Goal: Information Seeking & Learning: Learn about a topic

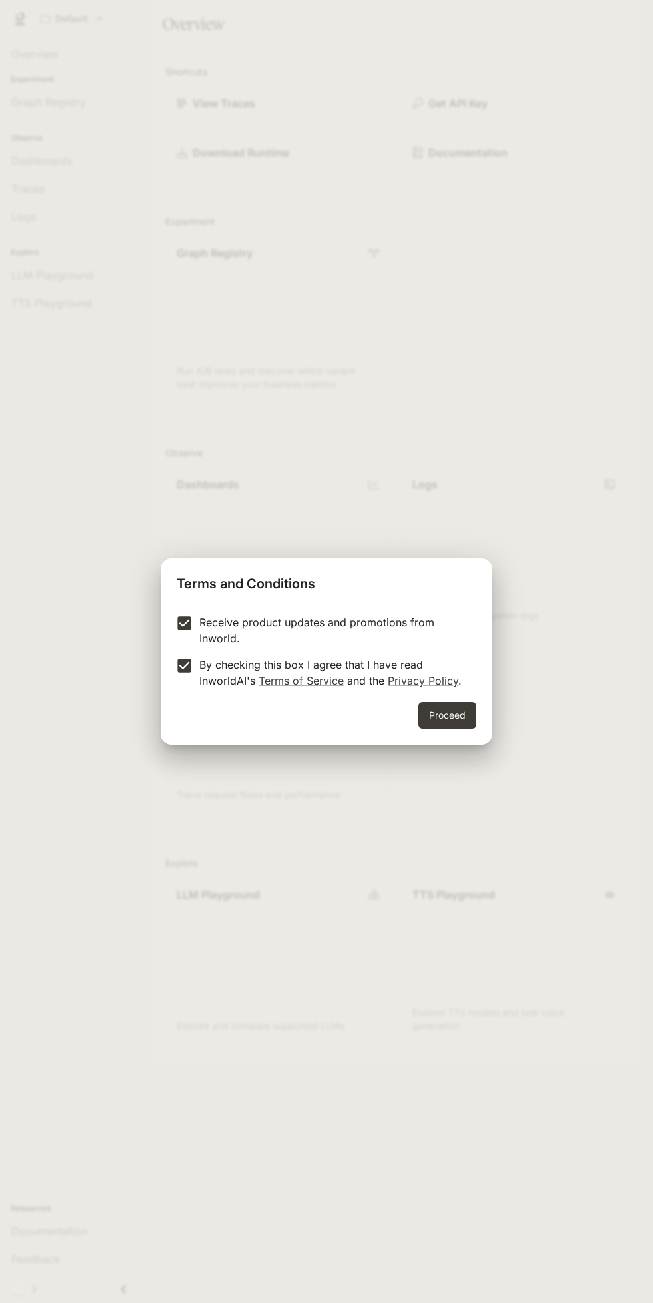
click at [474, 718] on button "Proceed" at bounding box center [447, 715] width 58 height 27
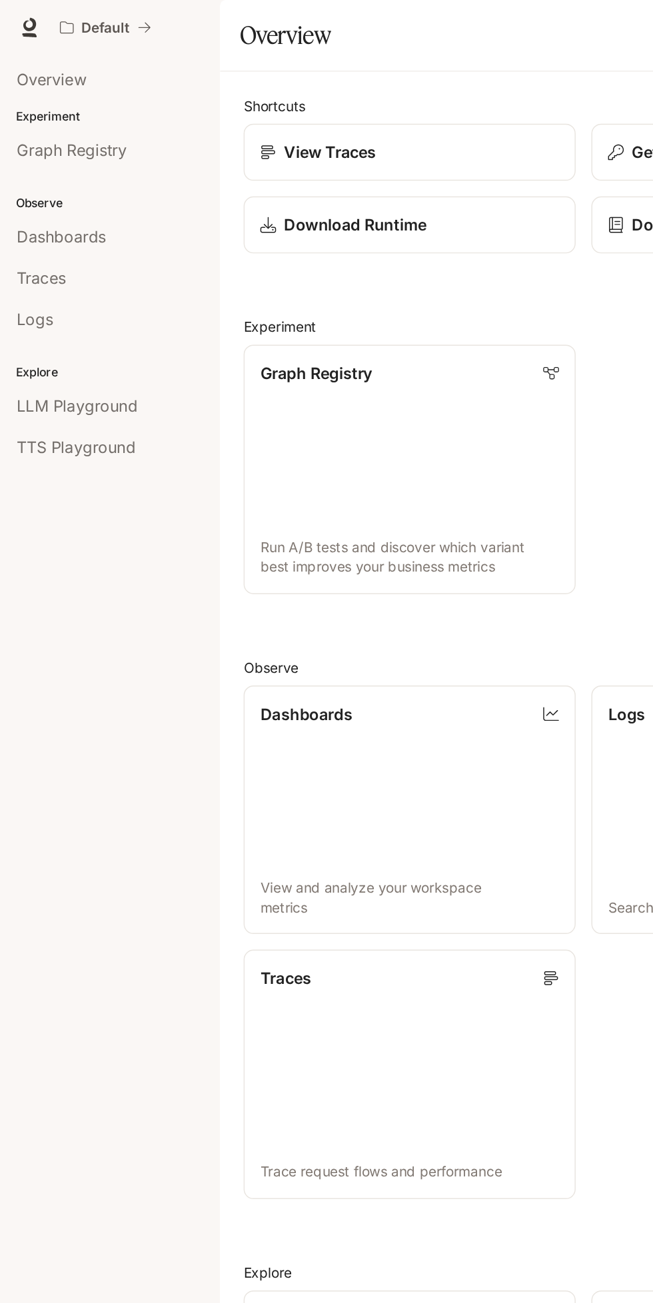
click at [18, 55] on span "Overview" at bounding box center [34, 54] width 47 height 16
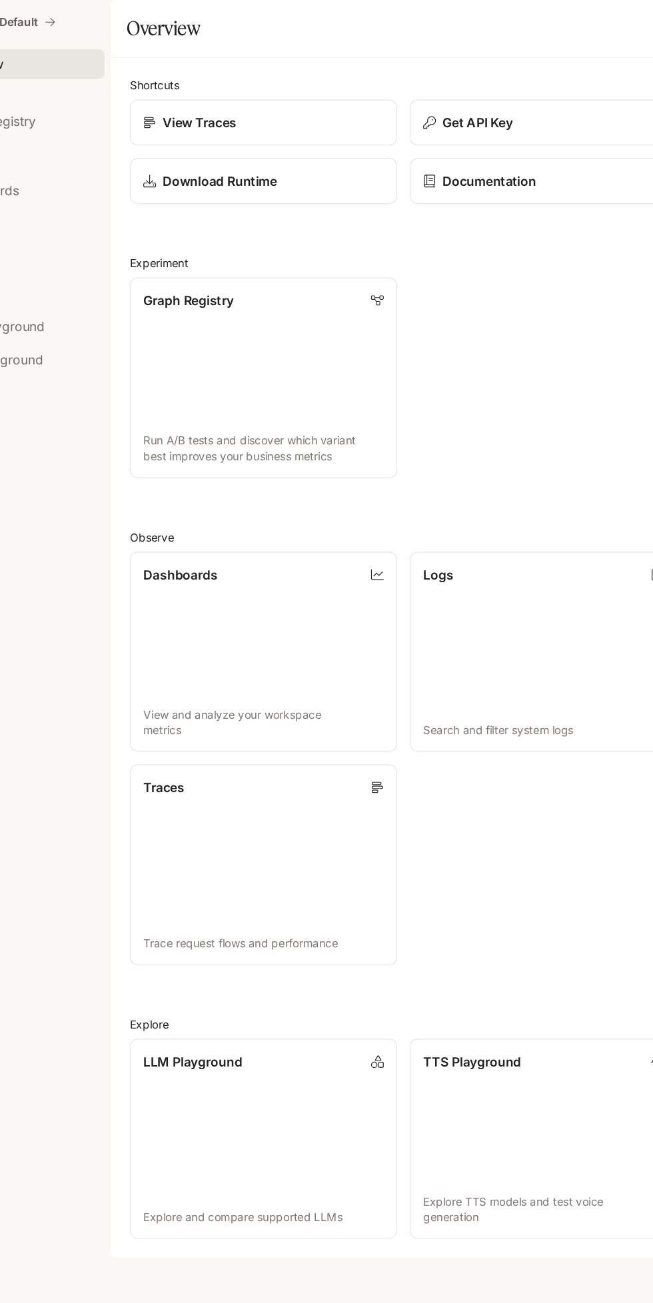
click at [189, 111] on div "View Traces" at bounding box center [278, 103] width 203 height 16
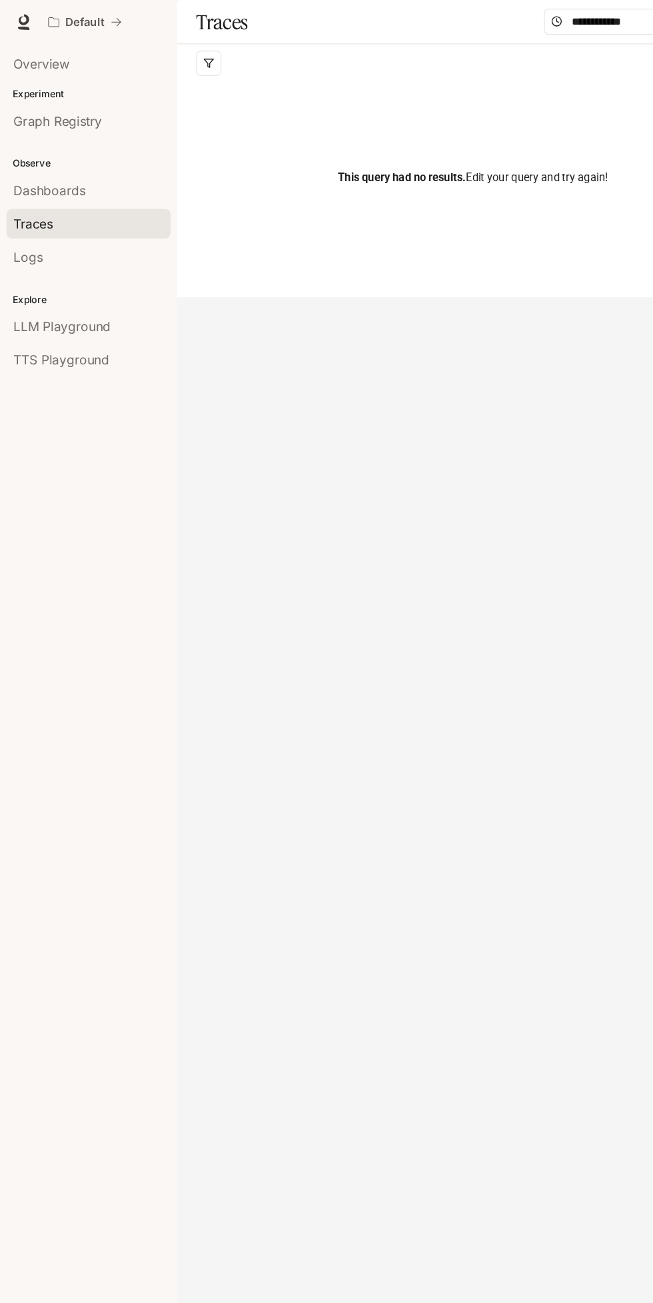
click at [23, 155] on span "Dashboards" at bounding box center [41, 161] width 61 height 16
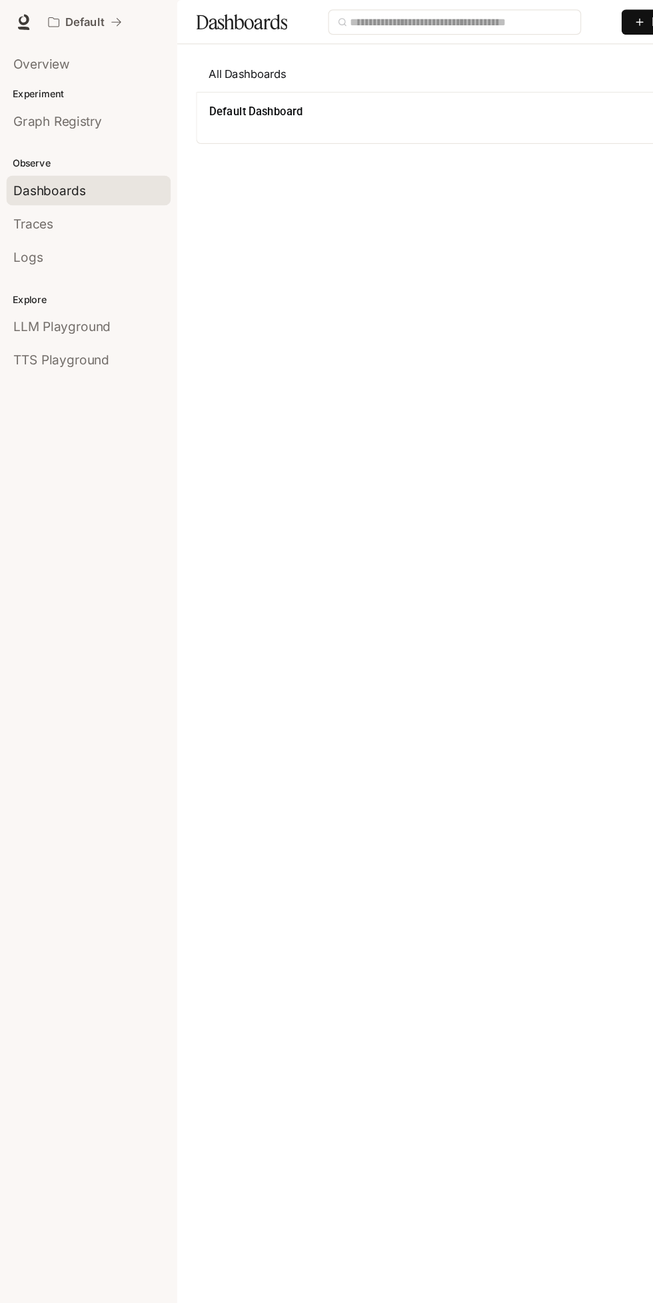
click at [29, 164] on span "Dashboards" at bounding box center [41, 161] width 61 height 16
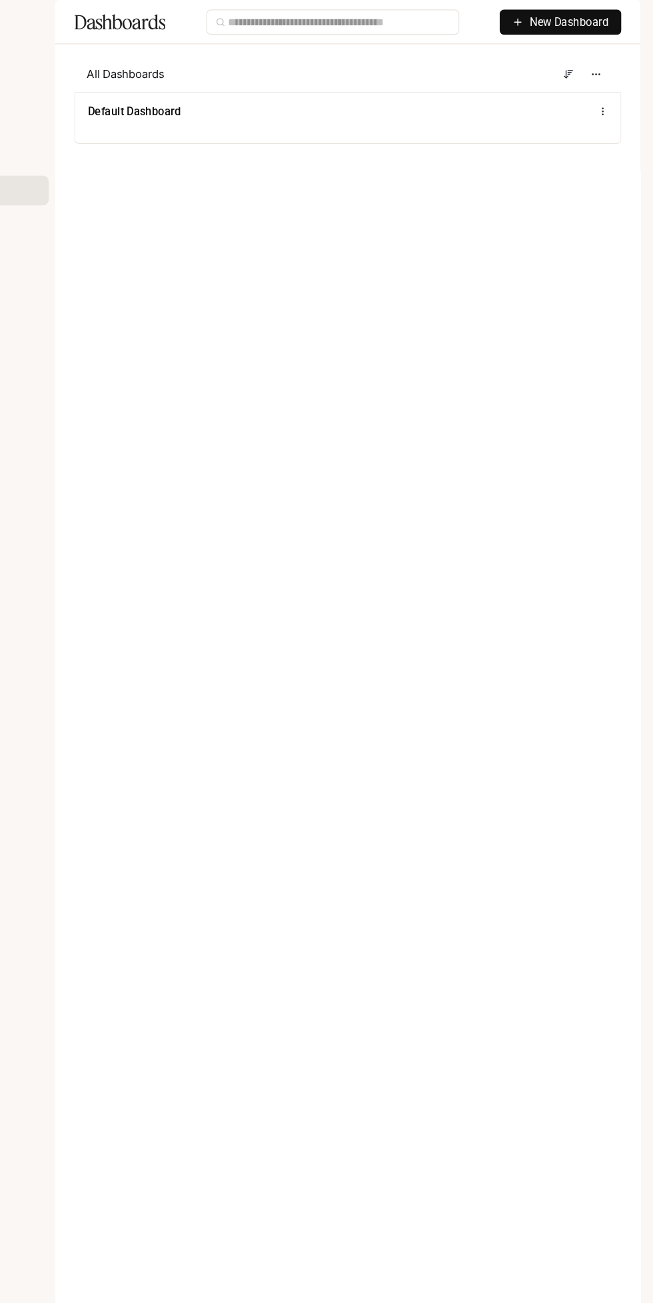
click at [611, 97] on circle at bounding box center [610, 96] width 1 height 1
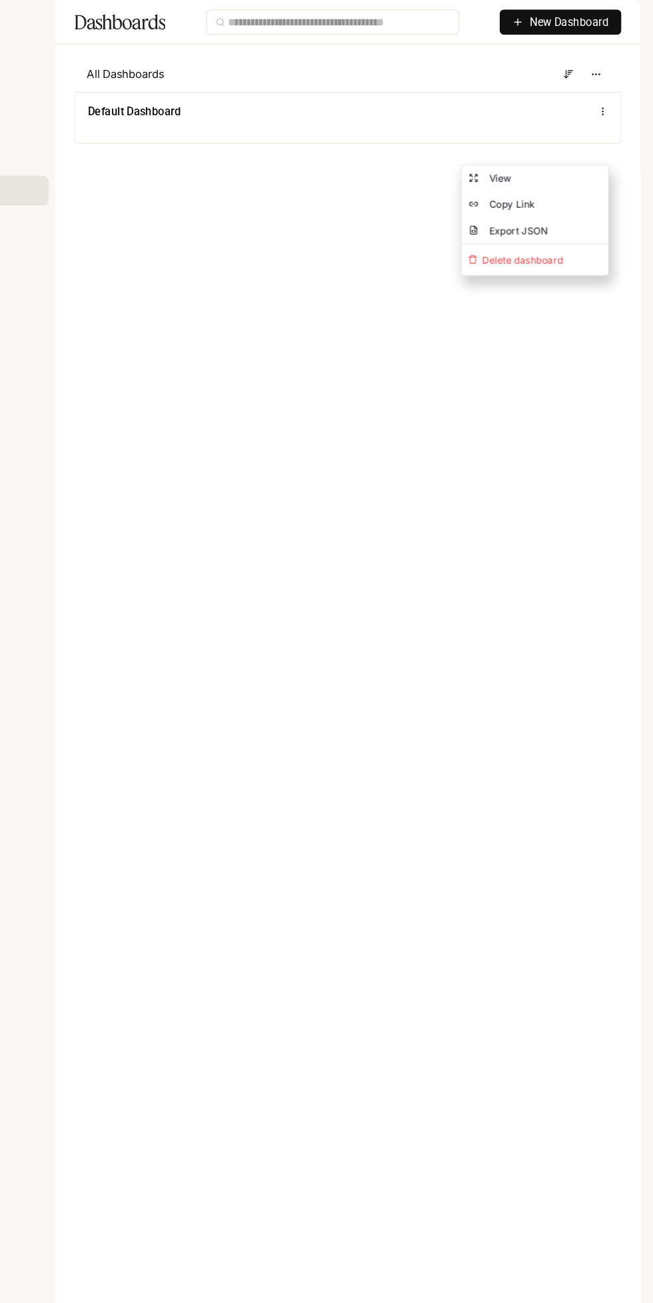
click at [566, 26] on span "New Dashboard" at bounding box center [582, 18] width 67 height 15
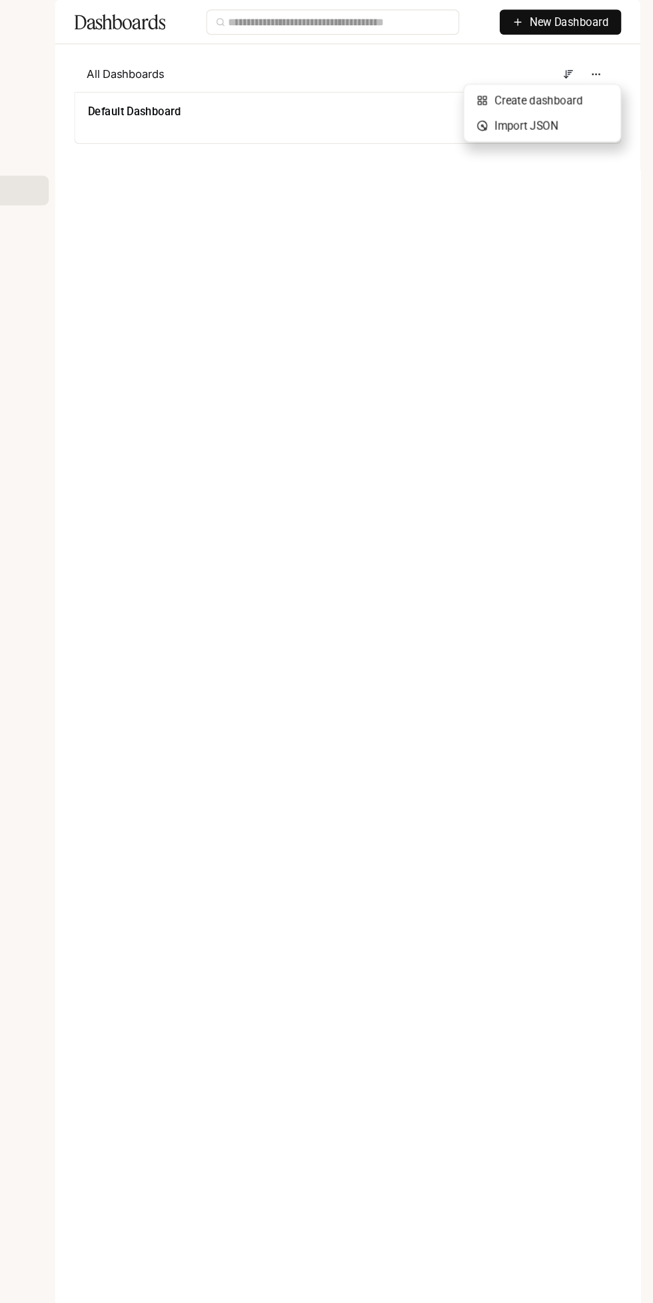
click at [520, 103] on div "Import JSON" at bounding box center [559, 106] width 111 height 15
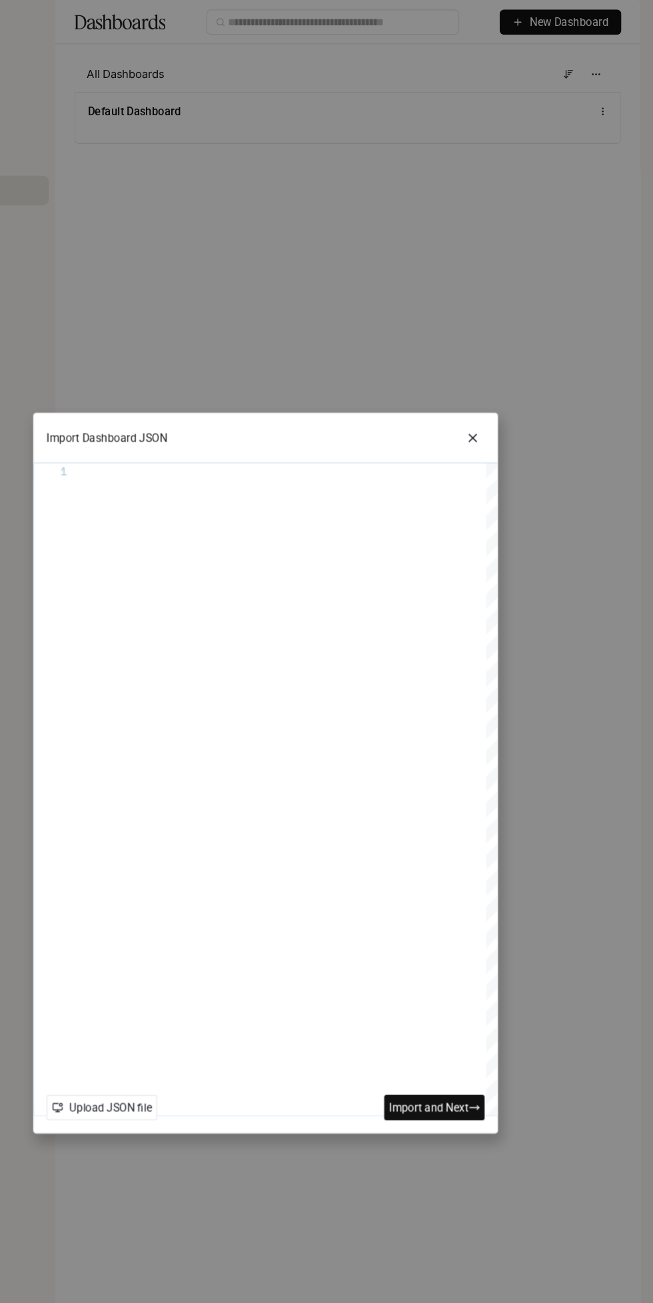
click at [454, 944] on button "Import and Next" at bounding box center [468, 933] width 85 height 21
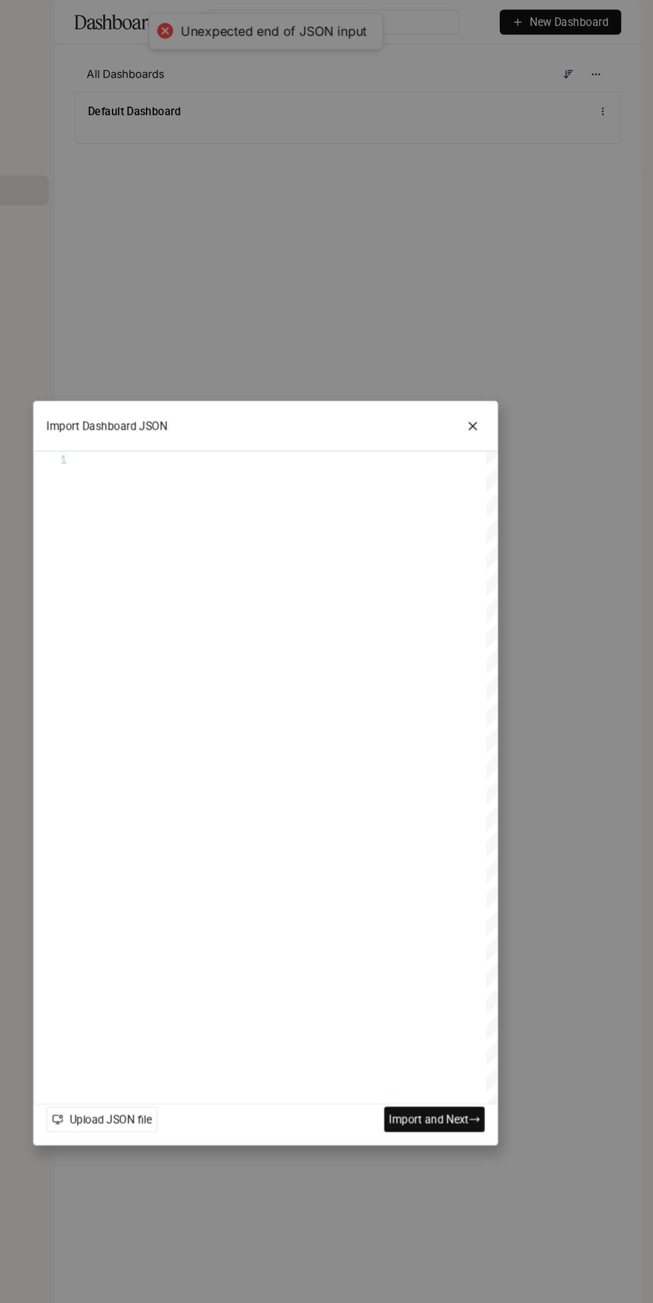
click at [501, 356] on icon at bounding box center [501, 359] width 6 height 6
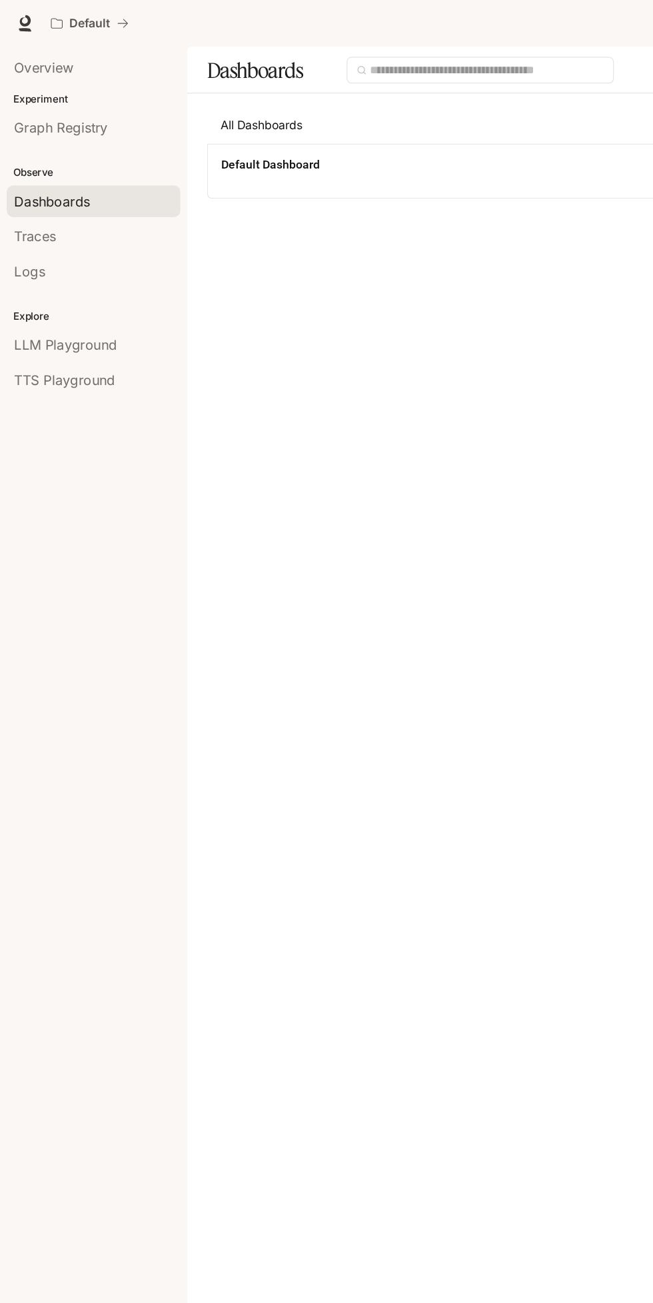
click at [51, 284] on link "LLM Playground" at bounding box center [74, 275] width 139 height 25
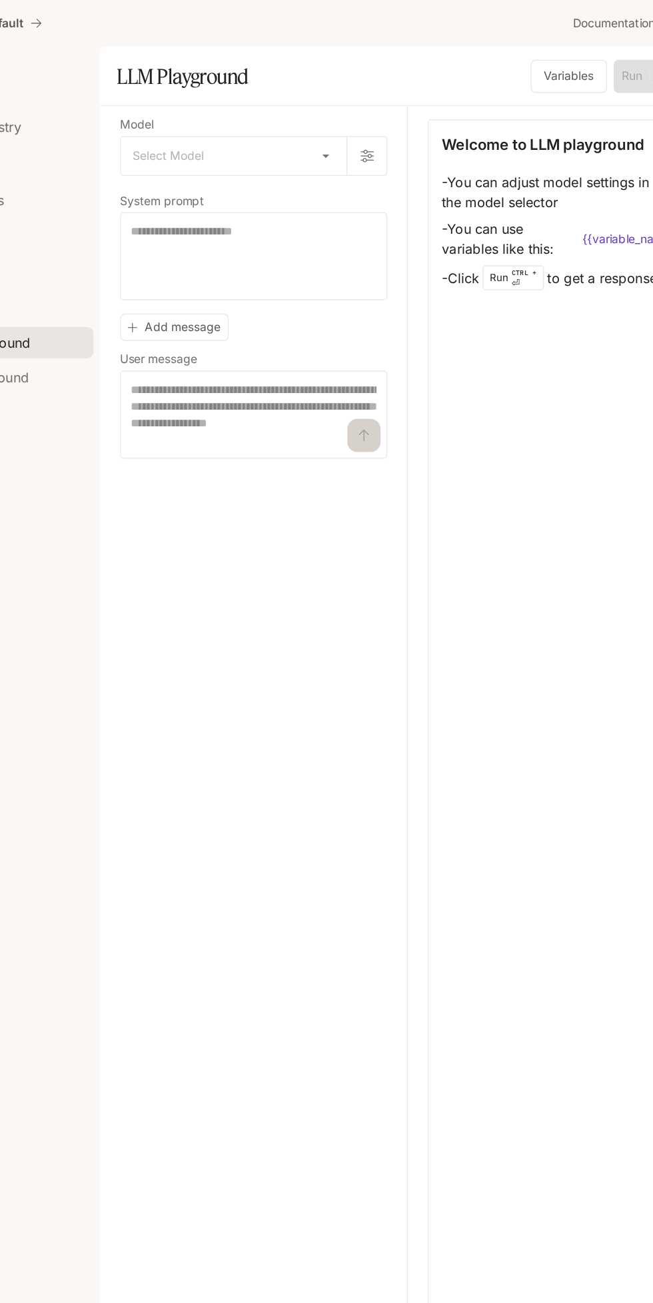
click at [305, 132] on body "Skip to main content Default Documentation Documentation Portal Overview Experi…" at bounding box center [326, 651] width 653 height 1303
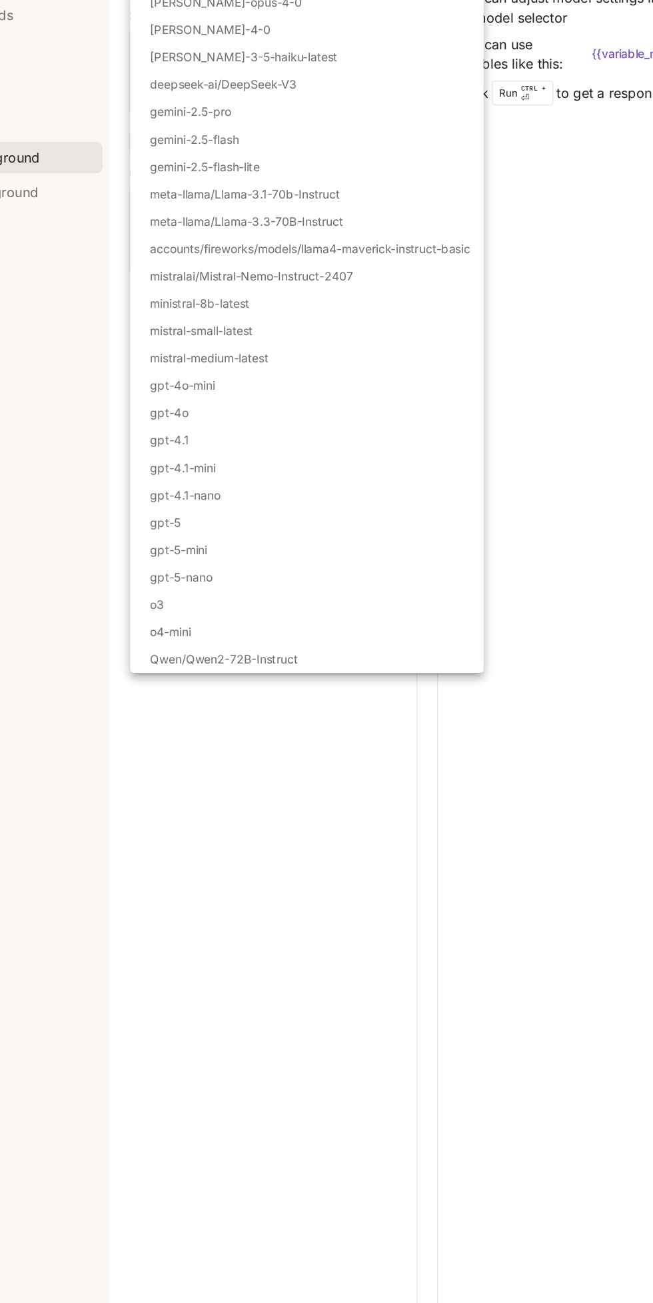
click at [233, 622] on li "gpt-5-nano" at bounding box center [308, 612] width 284 height 22
type input "**********"
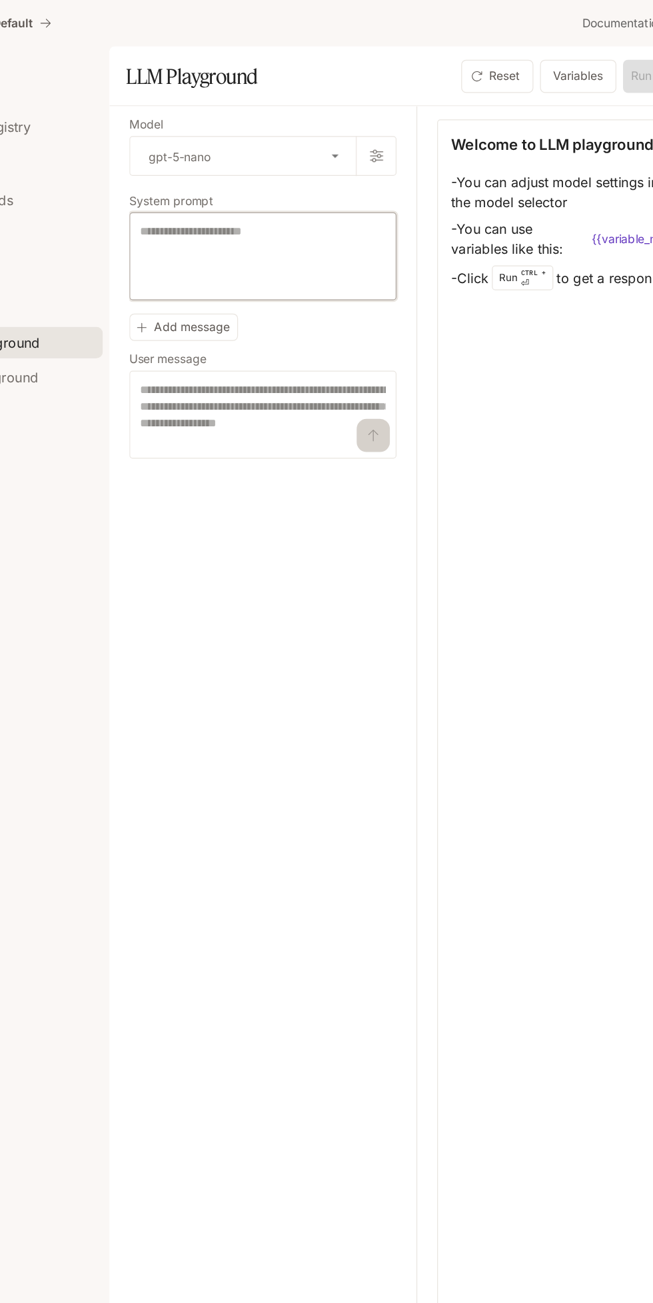
click at [187, 203] on textarea at bounding box center [272, 205] width 197 height 53
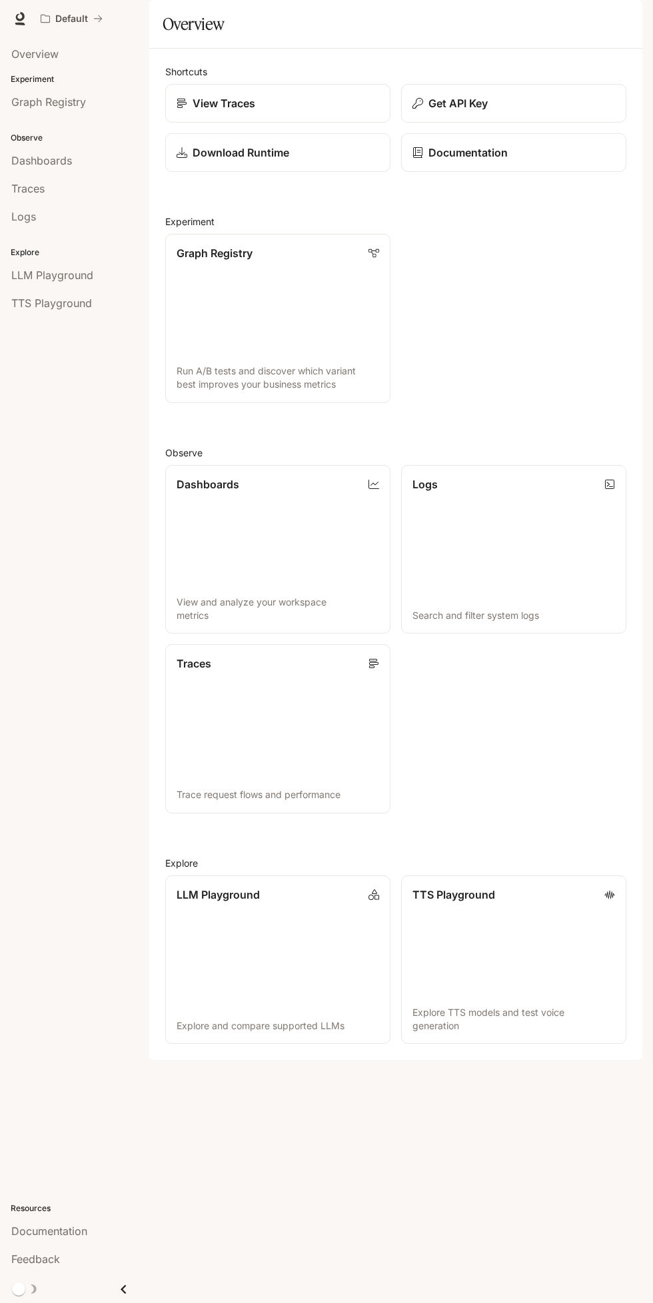
click at [623, 31] on button "button" at bounding box center [623, 18] width 27 height 27
click at [297, 202] on div at bounding box center [326, 651] width 653 height 1303
click at [531, 123] on button "Get API Key" at bounding box center [513, 103] width 225 height 39
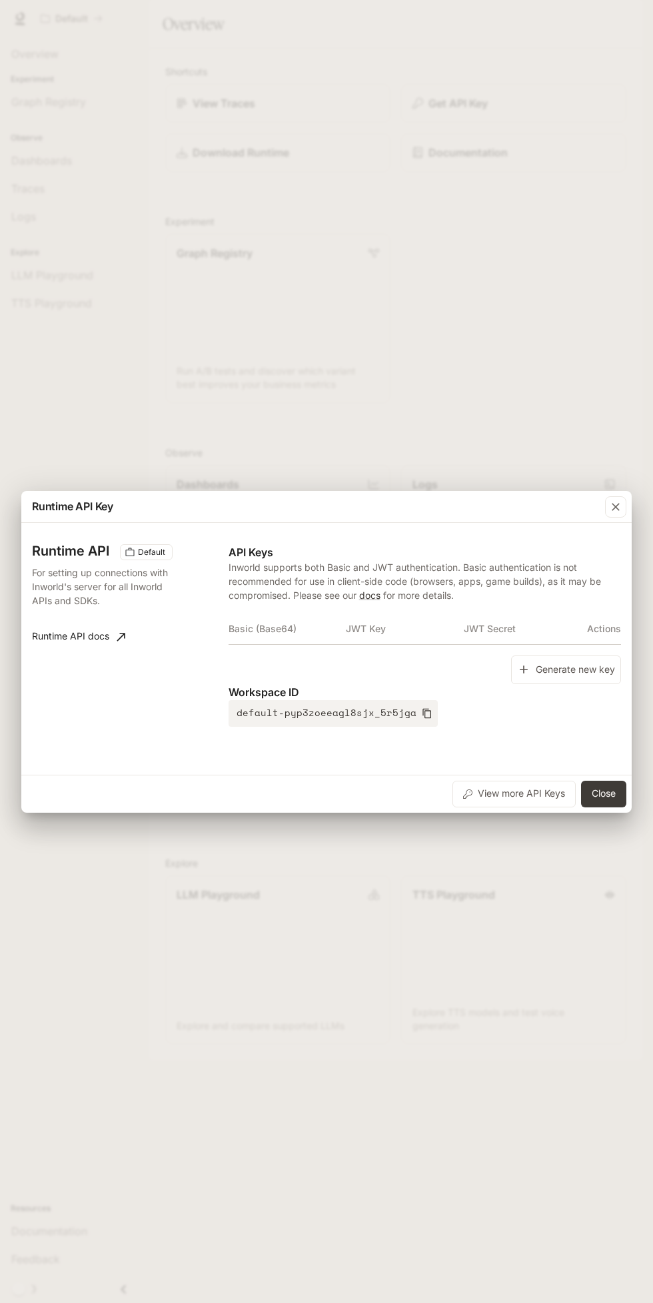
click at [243, 942] on div "Runtime API Key Runtime API Default For setting up connections with Inworld's s…" at bounding box center [326, 651] width 653 height 1303
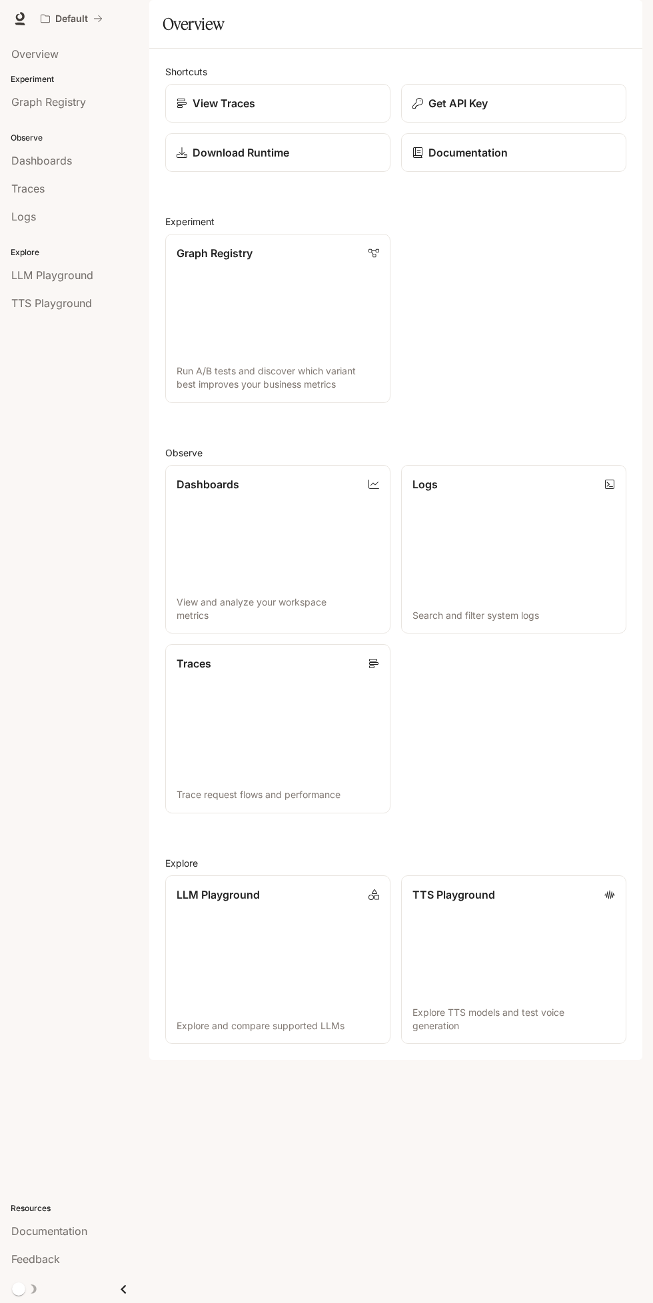
click at [49, 89] on link "Graph Registry" at bounding box center [74, 101] width 139 height 25
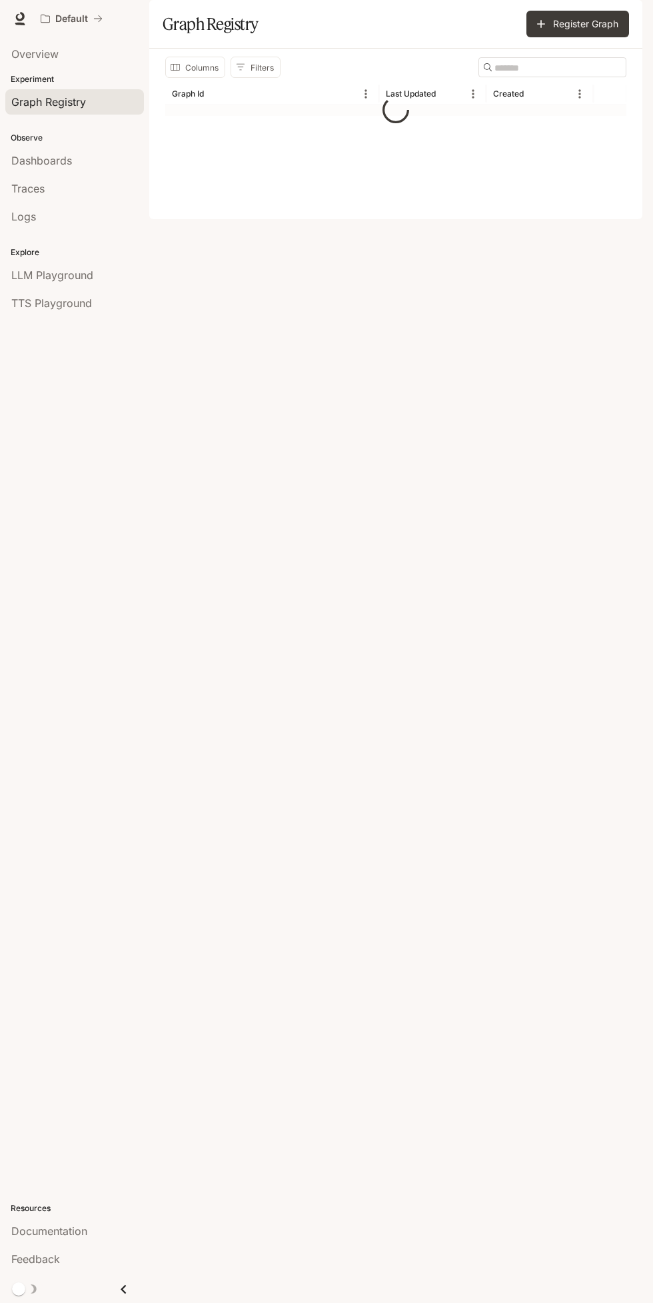
click at [52, 59] on span "Overview" at bounding box center [34, 54] width 47 height 16
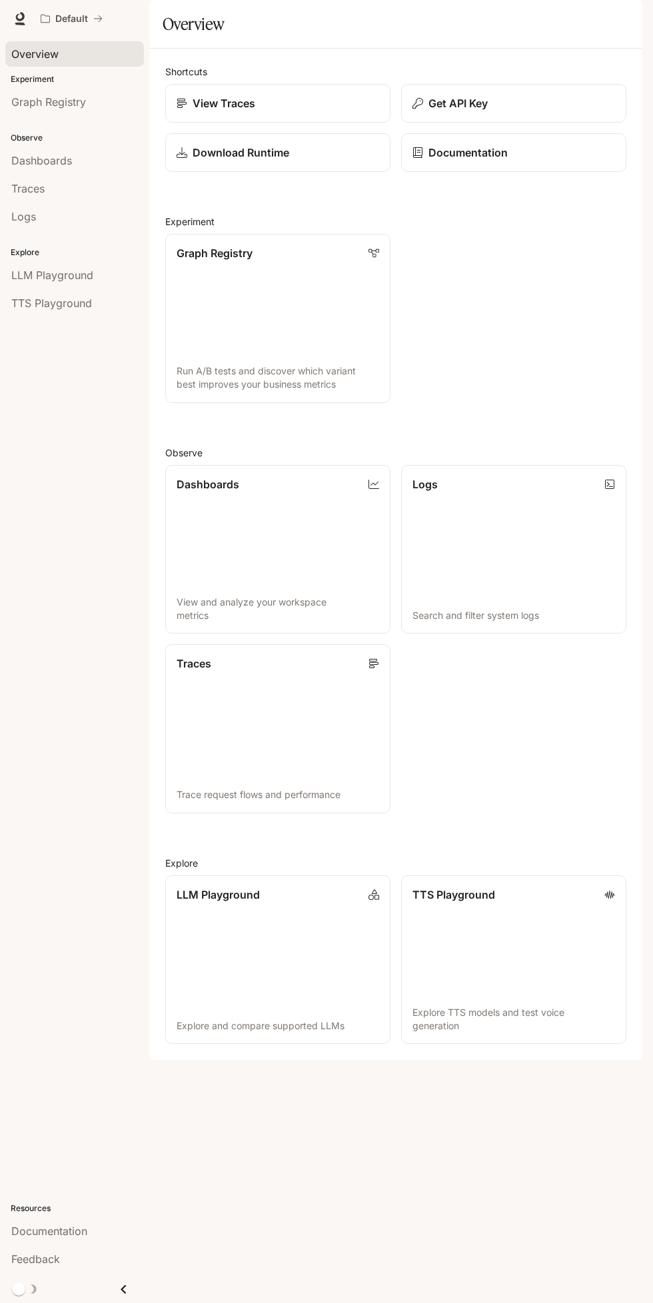
click at [81, 104] on span "Graph Registry" at bounding box center [48, 102] width 75 height 16
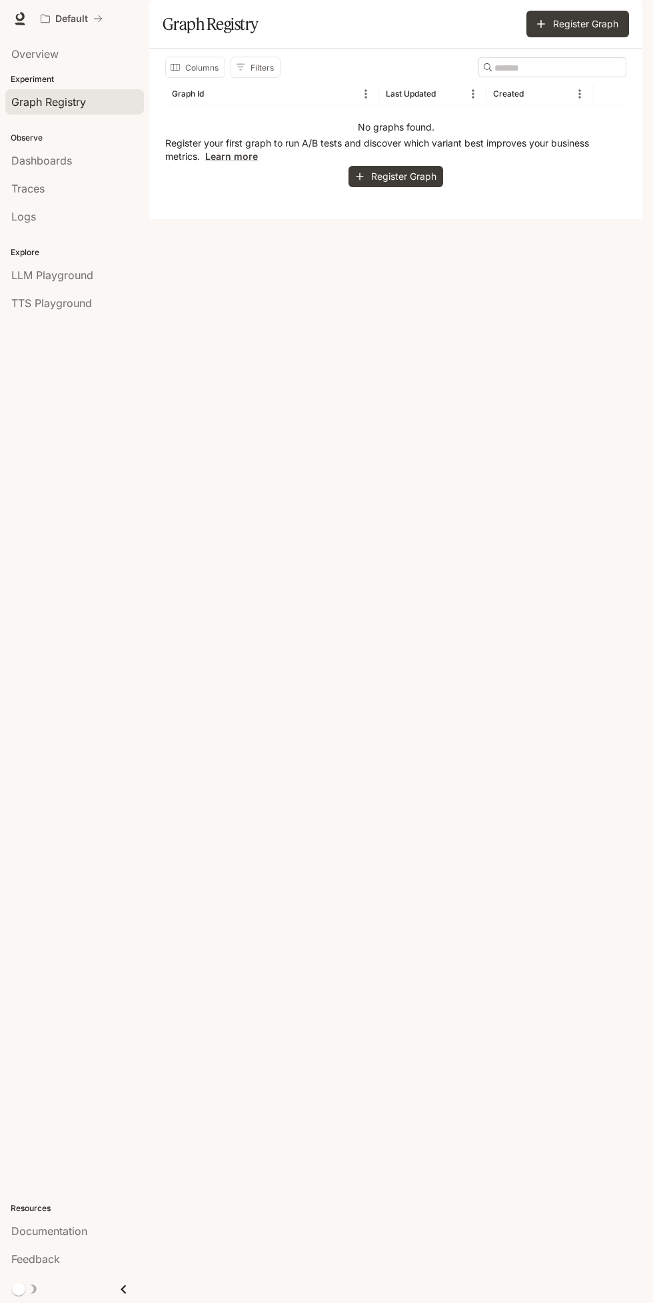
click at [78, 181] on div "Traces" at bounding box center [74, 189] width 127 height 16
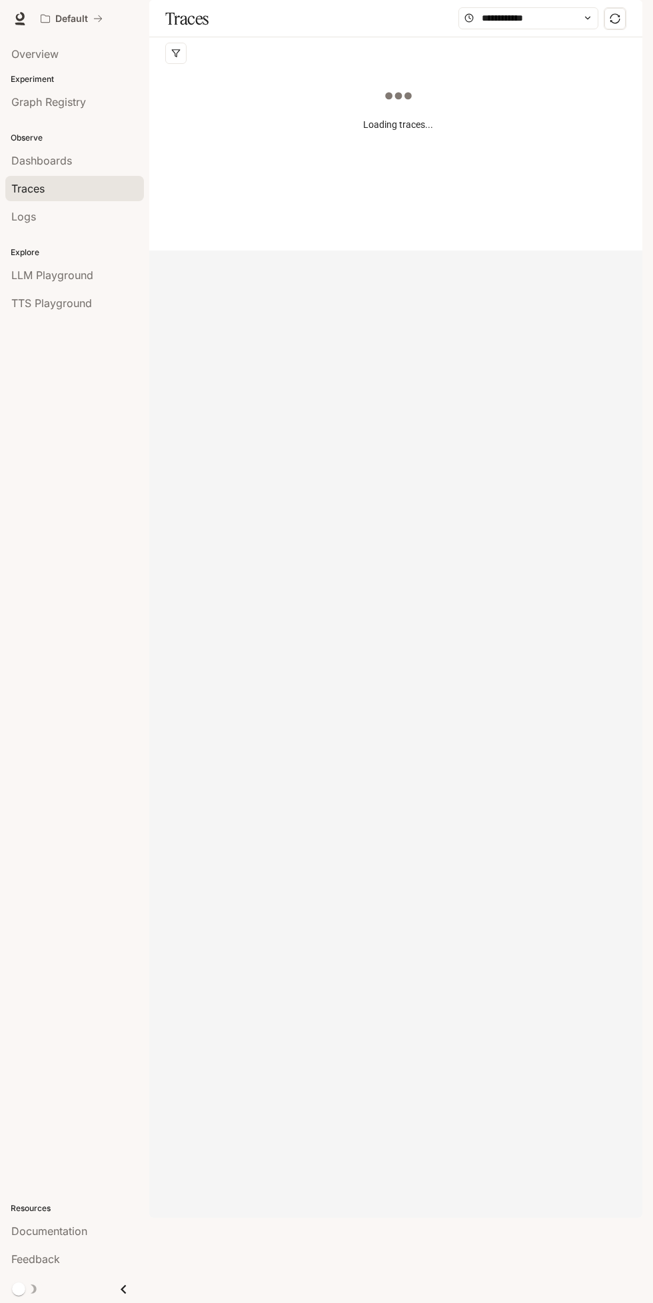
click at [70, 224] on link "Logs" at bounding box center [74, 216] width 139 height 25
